Goal: Check status: Check status

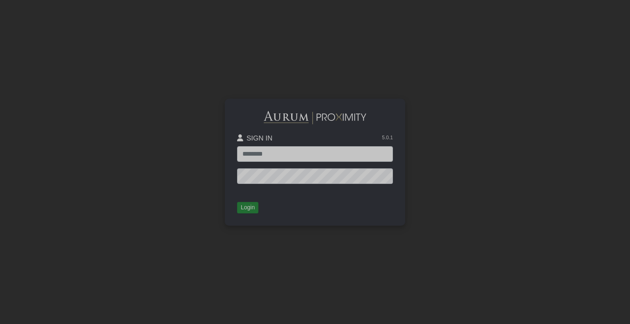
type input "**********"
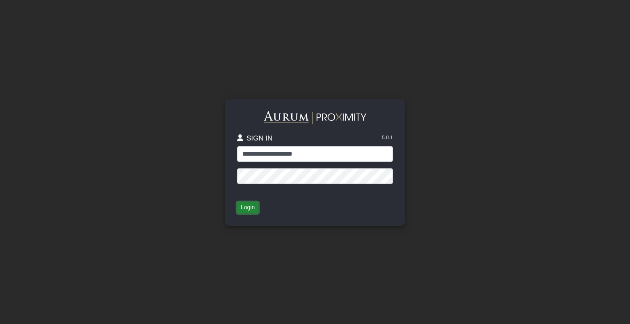
click at [253, 212] on button "Login" at bounding box center [247, 207] width 21 height 11
